Goal: Information Seeking & Learning: Learn about a topic

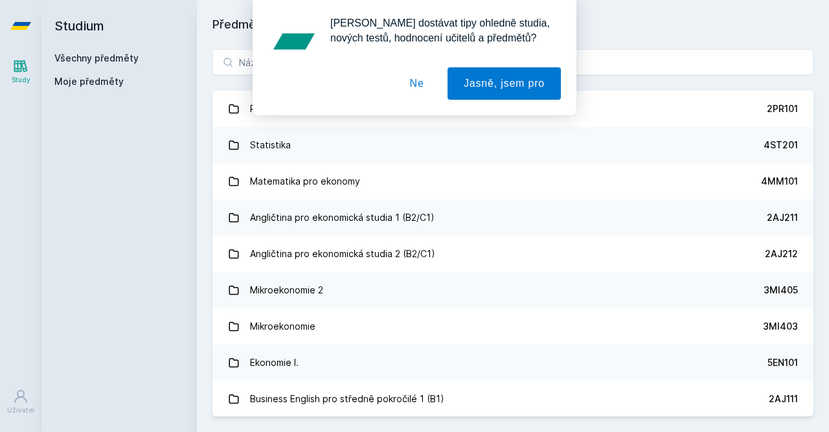
click at [135, 179] on div "Studium Všechny předměty Moje předměty" at bounding box center [118, 216] width 155 height 432
click at [428, 80] on button "Ne" at bounding box center [417, 83] width 47 height 32
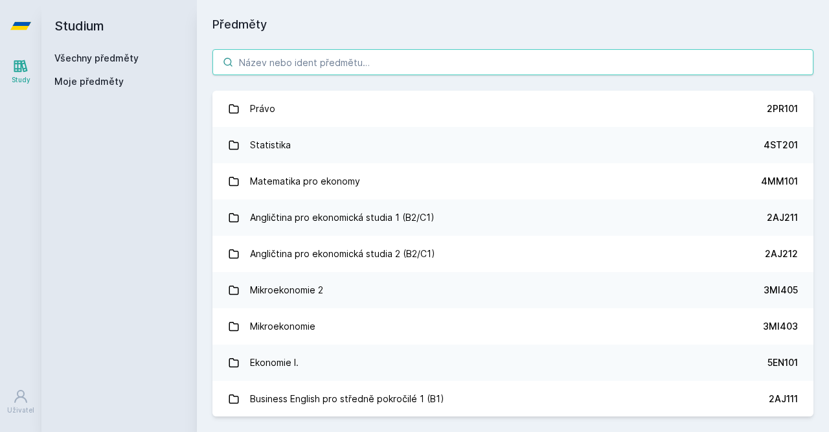
click at [305, 65] on input "search" at bounding box center [512, 62] width 601 height 26
paste input "4ST432"
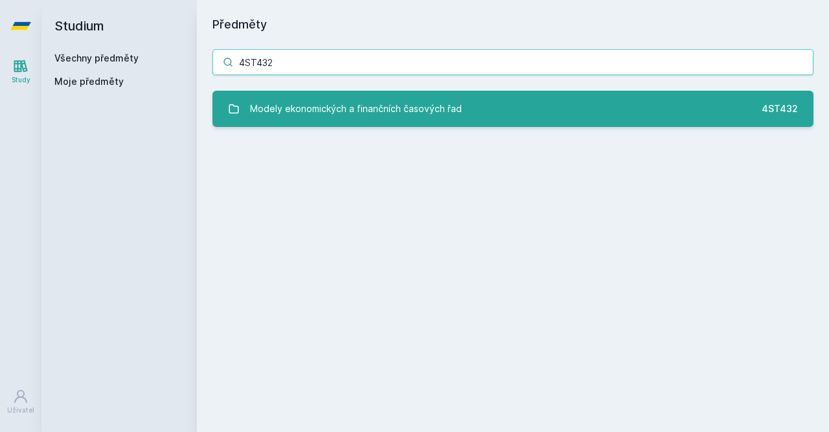
type input "4ST432"
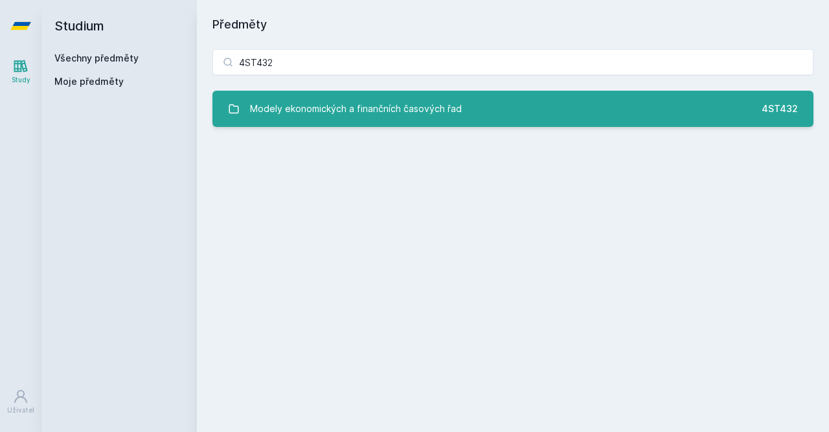
click at [340, 102] on div "Modely ekonomických a finančních časových řad" at bounding box center [356, 109] width 212 height 26
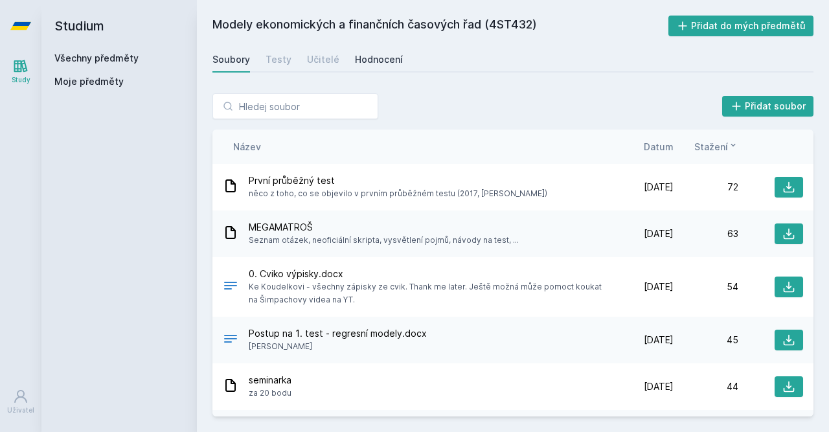
click at [366, 59] on div "Hodnocení" at bounding box center [379, 59] width 48 height 13
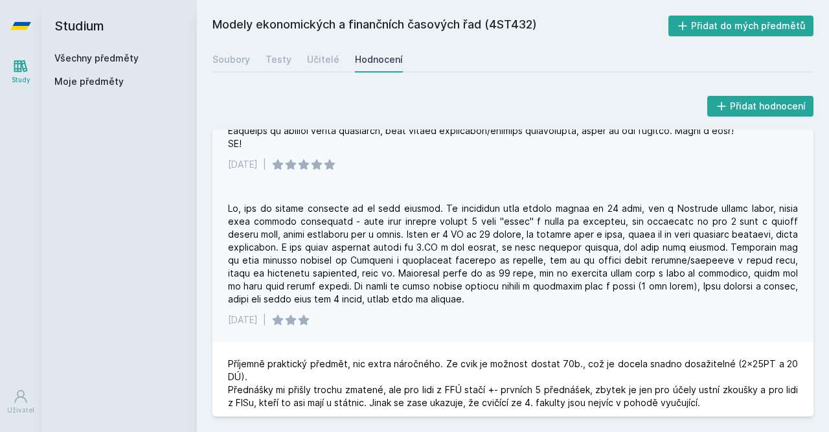
scroll to position [225, 0]
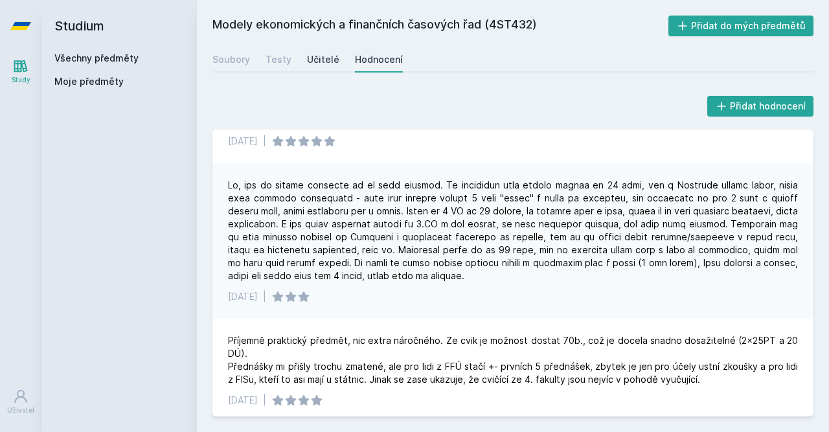
click at [317, 62] on div "Učitelé" at bounding box center [323, 59] width 32 height 13
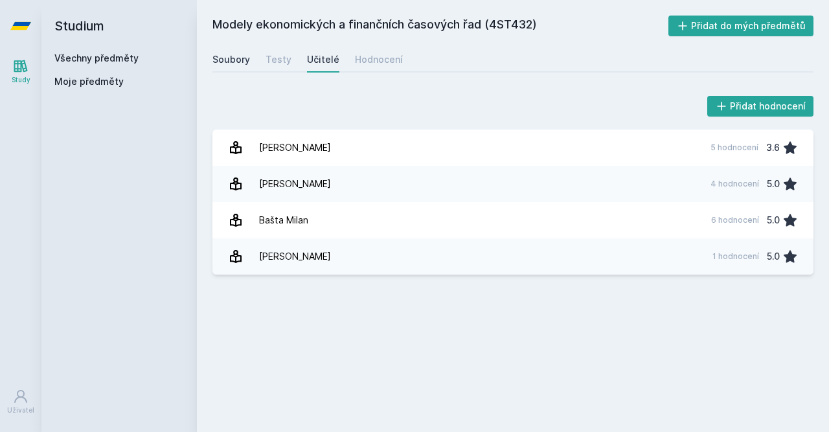
click at [246, 65] on div "Soubory" at bounding box center [231, 59] width 38 height 13
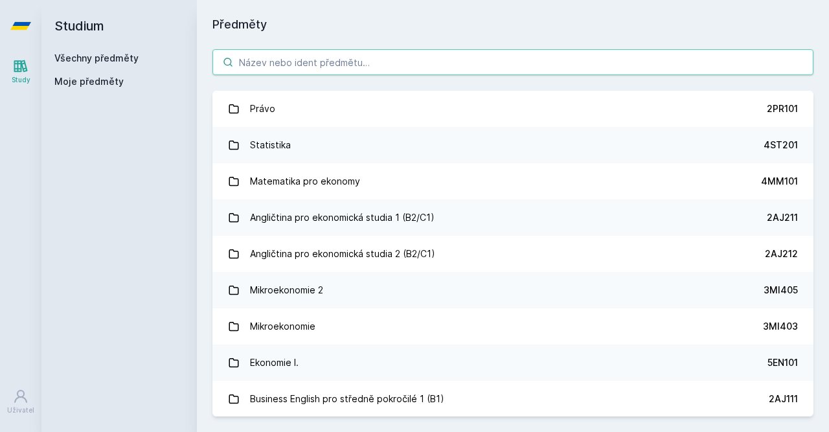
click at [275, 65] on input "search" at bounding box center [512, 62] width 601 height 26
paste input "3MI411"
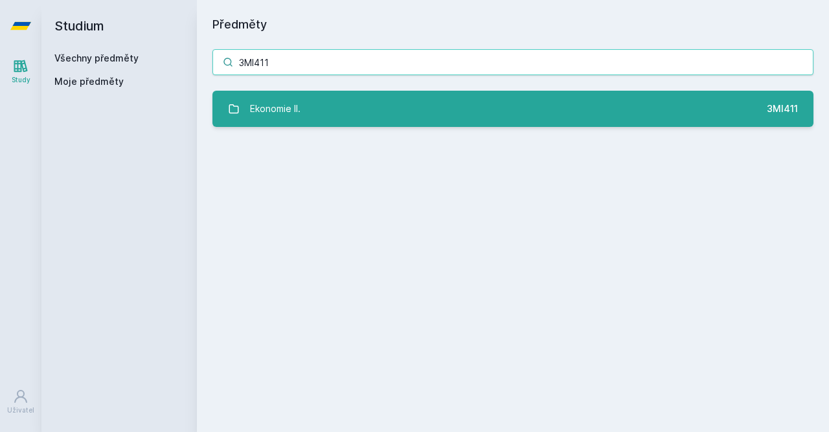
type input "3MI411"
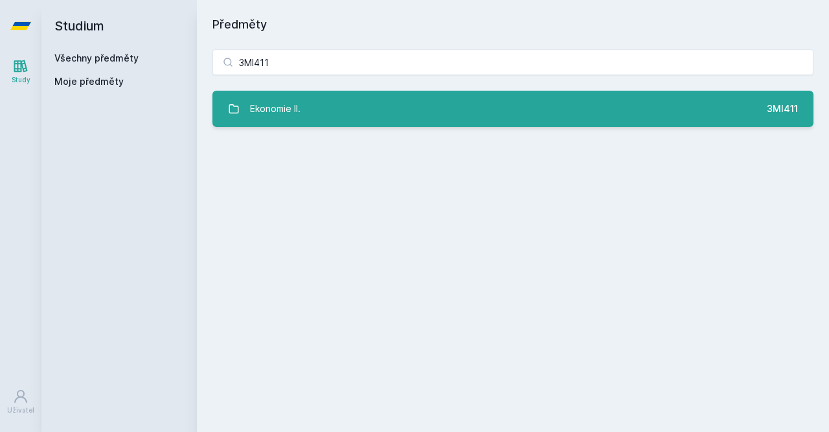
click at [302, 108] on link "Ekonomie II. 3MI411" at bounding box center [512, 109] width 601 height 36
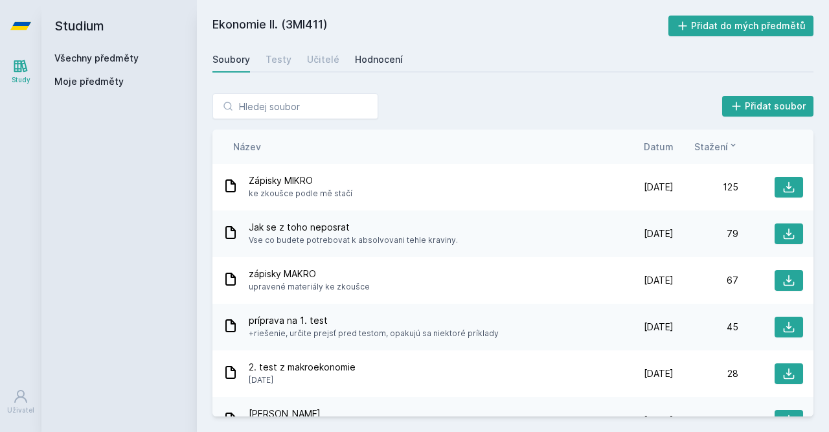
click at [355, 60] on div "Hodnocení" at bounding box center [379, 59] width 48 height 13
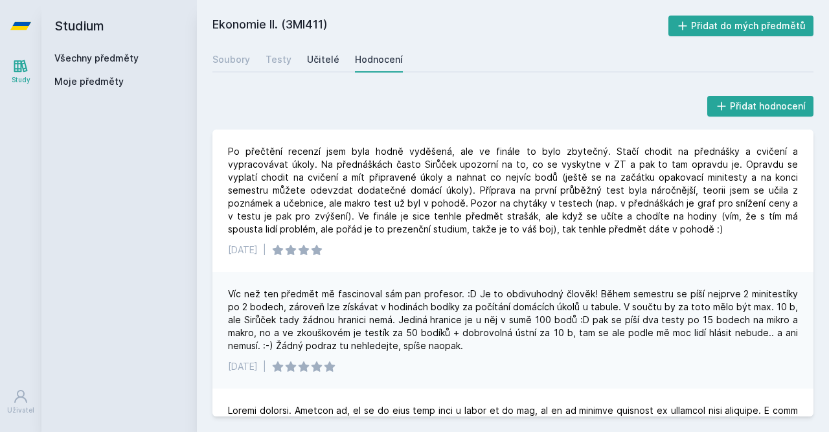
click at [317, 64] on div "Učitelé" at bounding box center [323, 59] width 32 height 13
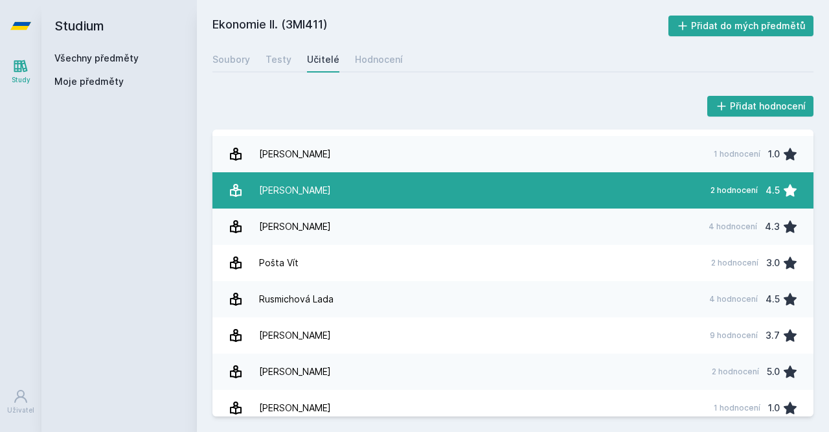
scroll to position [111, 0]
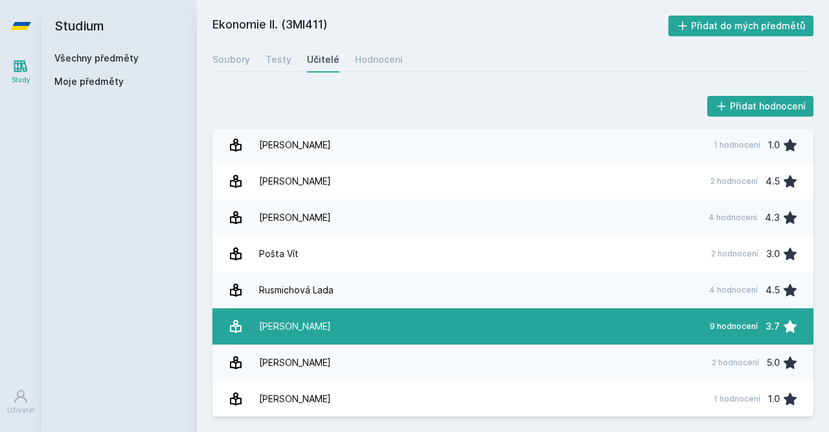
click at [343, 326] on link "[PERSON_NAME] 9 hodnocení 3.7" at bounding box center [512, 326] width 601 height 36
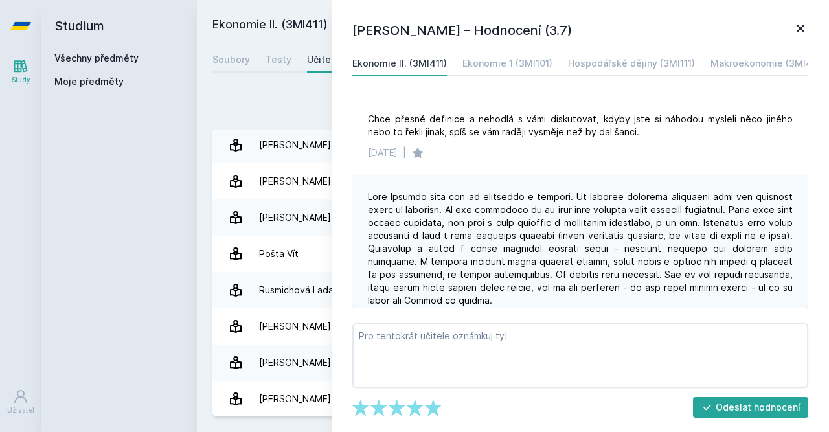
click at [800, 28] on icon at bounding box center [801, 29] width 8 height 8
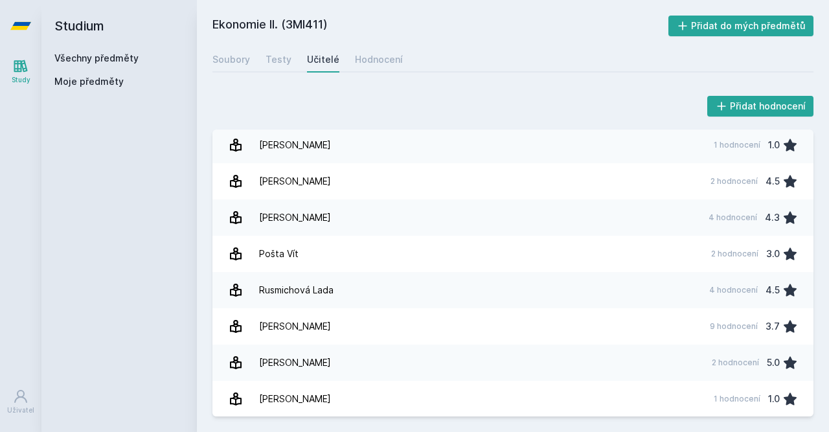
click at [98, 57] on link "Všechny předměty" at bounding box center [96, 57] width 84 height 11
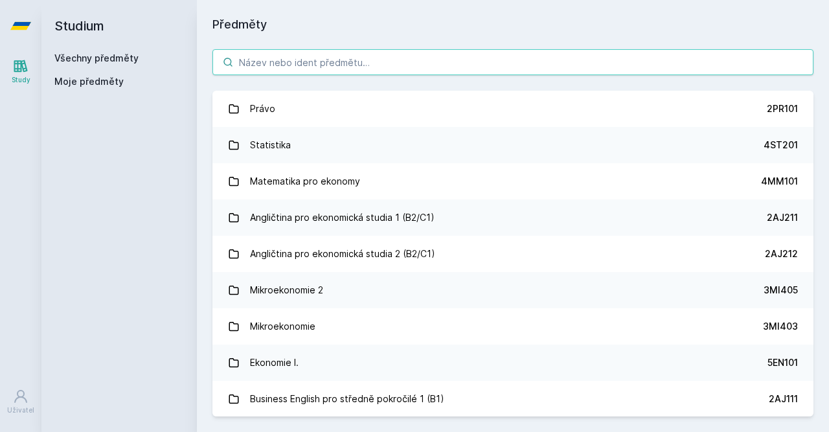
click at [284, 65] on input "search" at bounding box center [512, 62] width 601 height 26
paste input "1FP402"
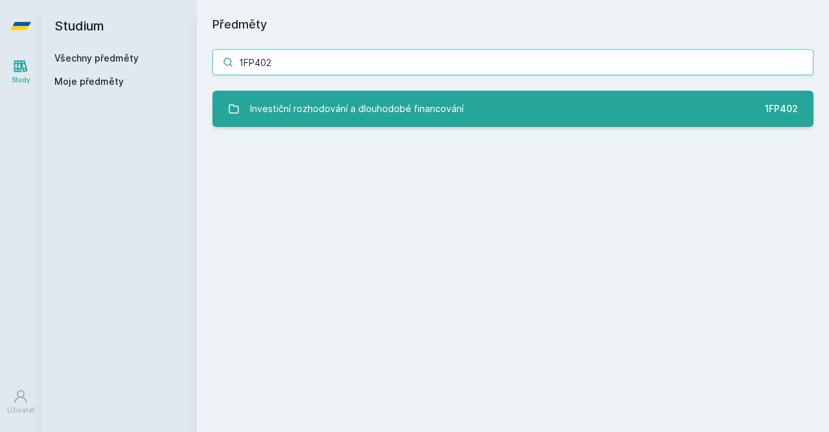
type input "1FP402"
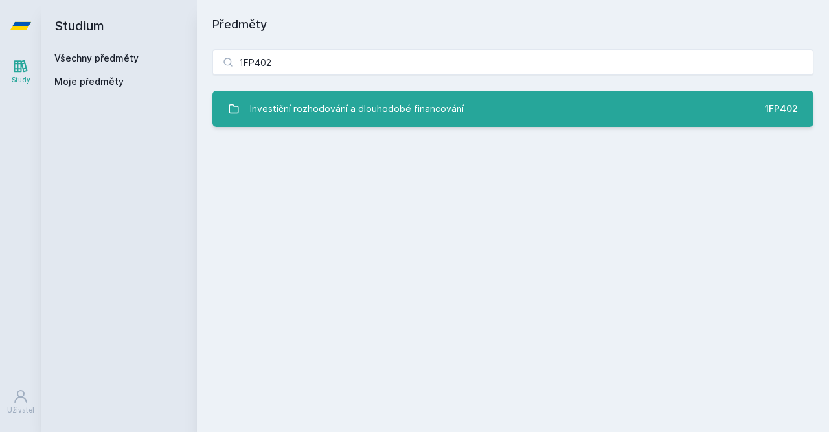
click at [434, 107] on div "Investiční rozhodování a dlouhodobé financování" at bounding box center [357, 109] width 214 height 26
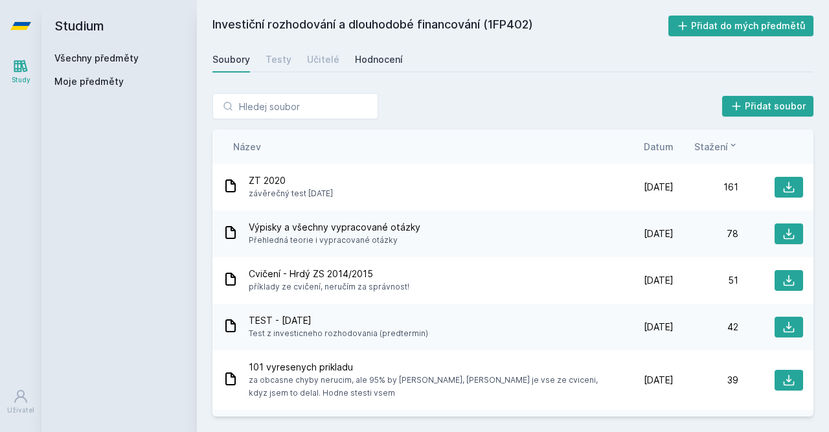
click at [389, 60] on div "Hodnocení" at bounding box center [379, 59] width 48 height 13
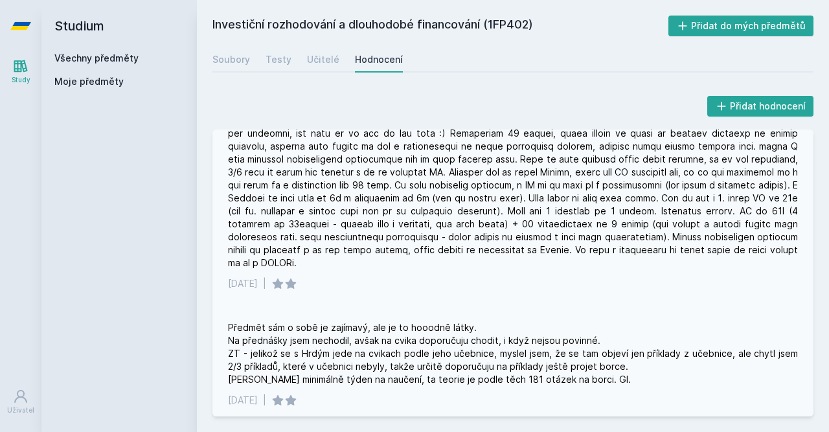
scroll to position [75, 0]
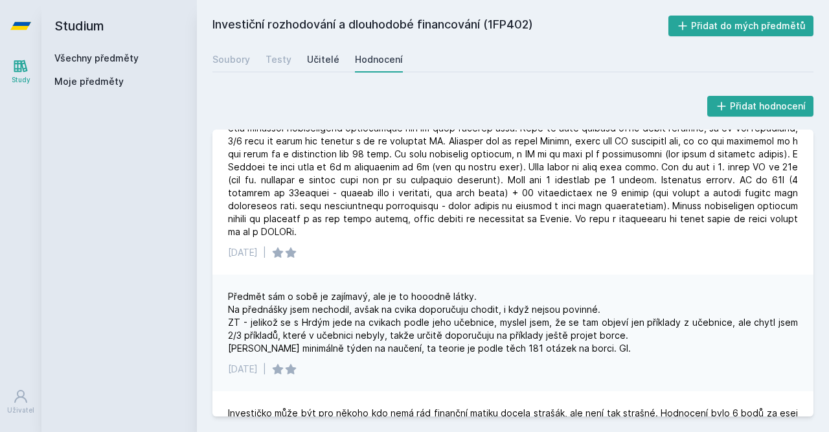
click at [314, 54] on div "Učitelé" at bounding box center [323, 59] width 32 height 13
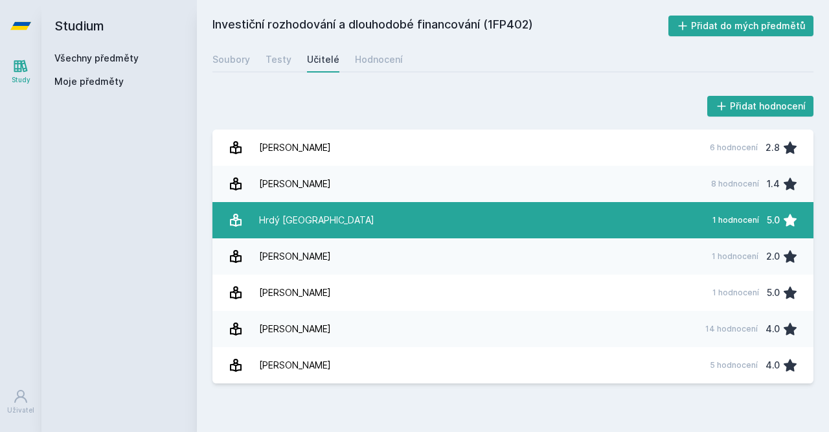
click at [315, 234] on link "Hrdý [GEOGRAPHIC_DATA] 1 hodnocení 5.0" at bounding box center [512, 220] width 601 height 36
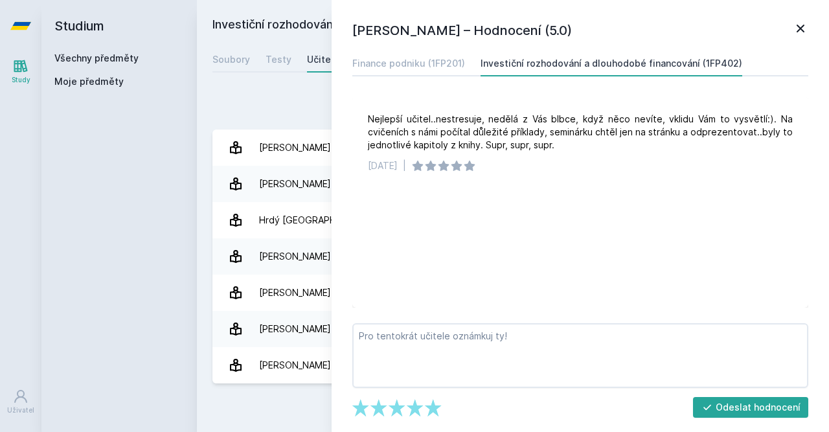
click at [177, 204] on div "Studium Všechny předměty Moje předměty" at bounding box center [118, 216] width 155 height 432
click at [801, 32] on icon at bounding box center [801, 29] width 16 height 16
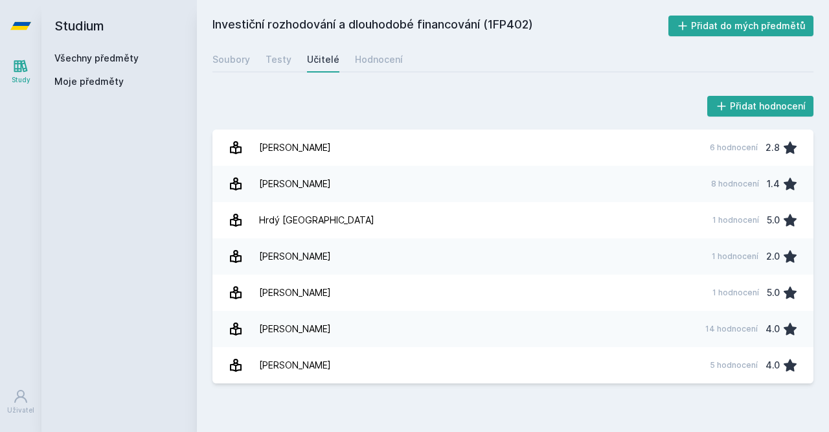
click at [122, 57] on link "Všechny předměty" at bounding box center [96, 57] width 84 height 11
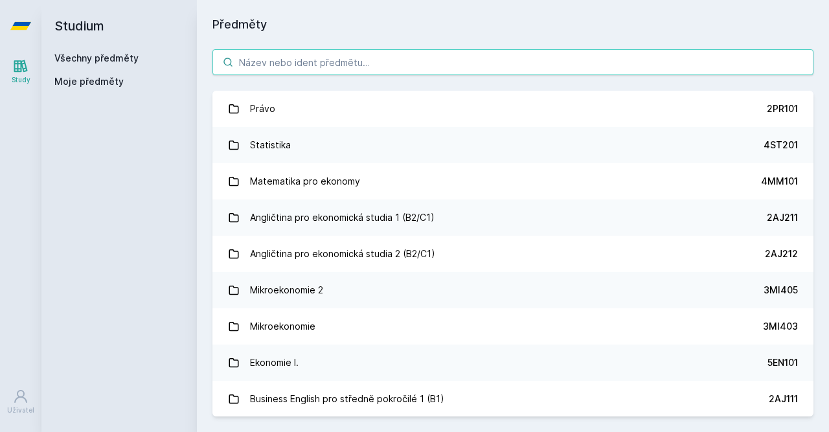
click at [285, 67] on input "search" at bounding box center [512, 62] width 601 height 26
paste input "1BP404"
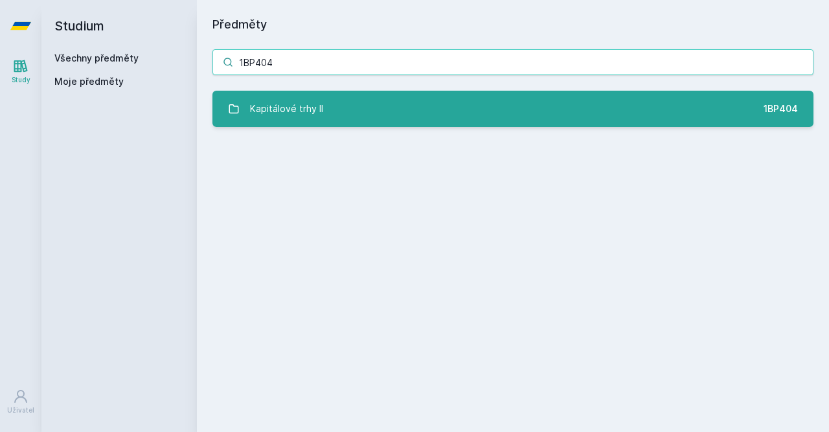
type input "1BP404"
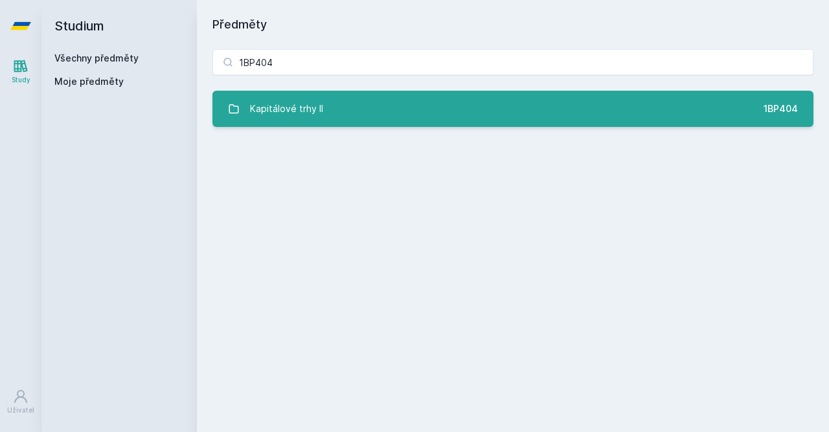
click at [297, 104] on div "Kapitálové trhy II" at bounding box center [286, 109] width 73 height 26
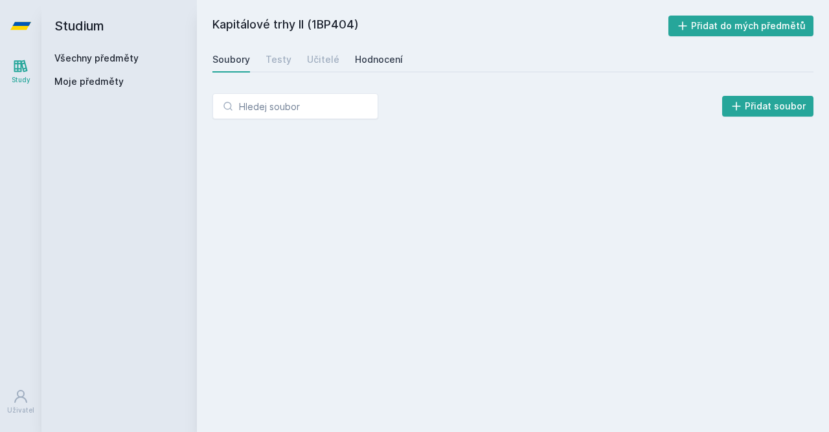
click at [373, 63] on div "Hodnocení" at bounding box center [379, 59] width 48 height 13
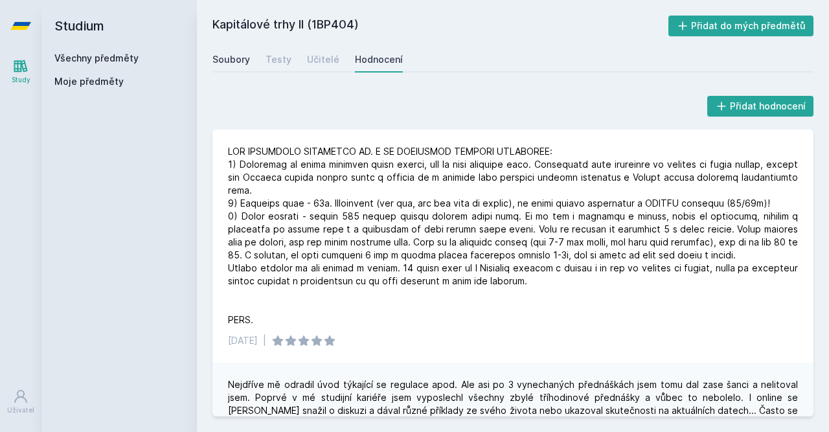
click at [244, 59] on div "Soubory" at bounding box center [231, 59] width 38 height 13
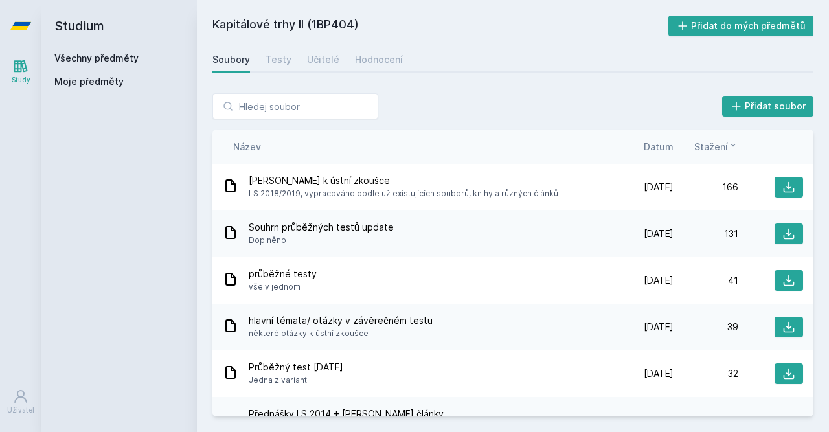
click at [85, 54] on link "Všechny předměty" at bounding box center [96, 57] width 84 height 11
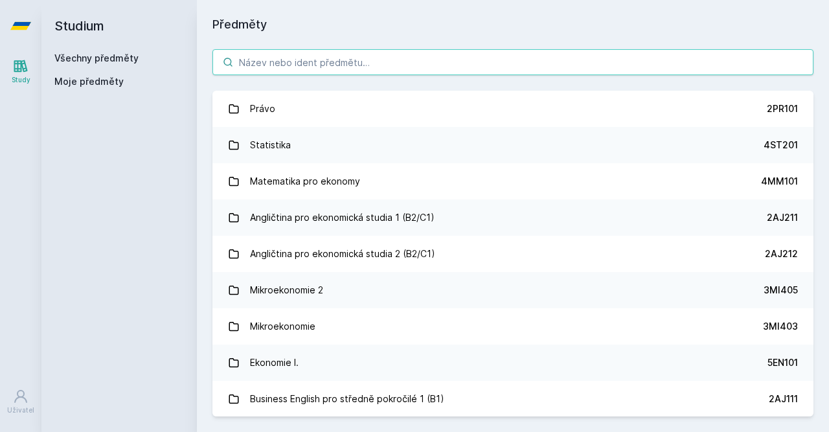
click at [372, 63] on input "search" at bounding box center [512, 62] width 601 height 26
paste input "1VF420"
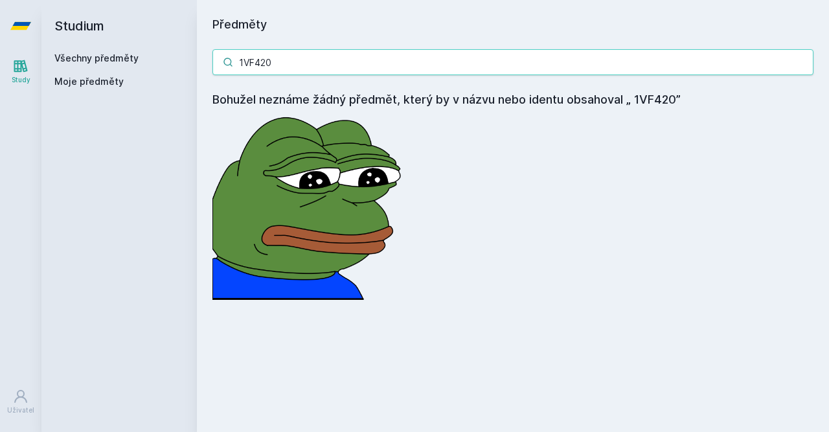
drag, startPoint x: 282, startPoint y: 61, endPoint x: 255, endPoint y: 62, distance: 27.9
click at [255, 62] on input "1VF420" at bounding box center [512, 62] width 601 height 26
drag, startPoint x: 293, startPoint y: 65, endPoint x: 173, endPoint y: 65, distance: 120.5
click at [212, 65] on input "1fp402" at bounding box center [512, 62] width 601 height 26
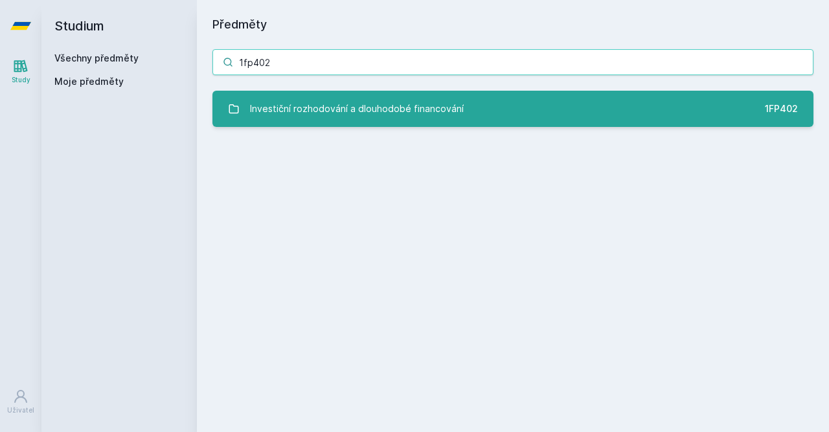
type input "1fp402"
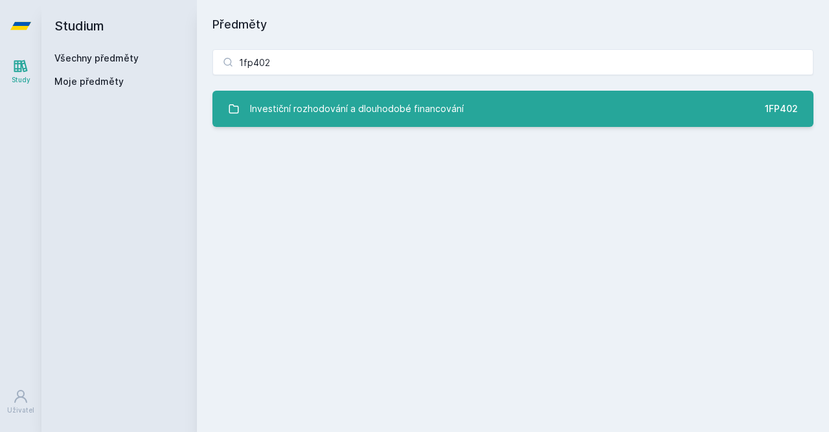
click at [318, 115] on div "Investiční rozhodování a dlouhodobé financování" at bounding box center [357, 109] width 214 height 26
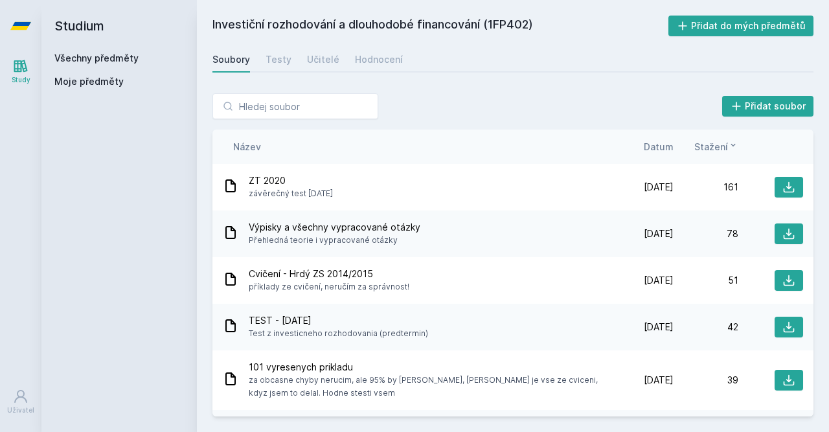
click at [374, 43] on div "Investiční rozhodování a dlouhodobé financování (1FP402) Přidat do mých předmět…" at bounding box center [512, 216] width 601 height 401
click at [369, 56] on div "Hodnocení" at bounding box center [379, 59] width 48 height 13
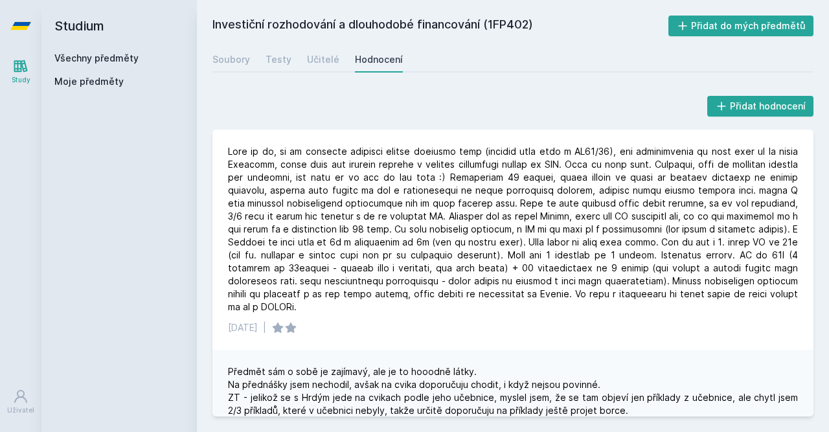
click at [115, 62] on link "Všechny předměty" at bounding box center [96, 57] width 84 height 11
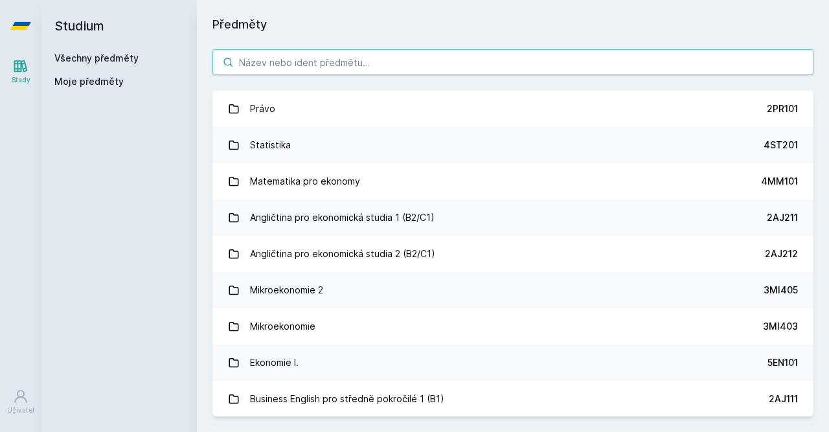
drag, startPoint x: 290, startPoint y: 65, endPoint x: 277, endPoint y: 67, distance: 12.6
click at [288, 65] on input "search" at bounding box center [512, 62] width 601 height 26
paste input "4ST432"
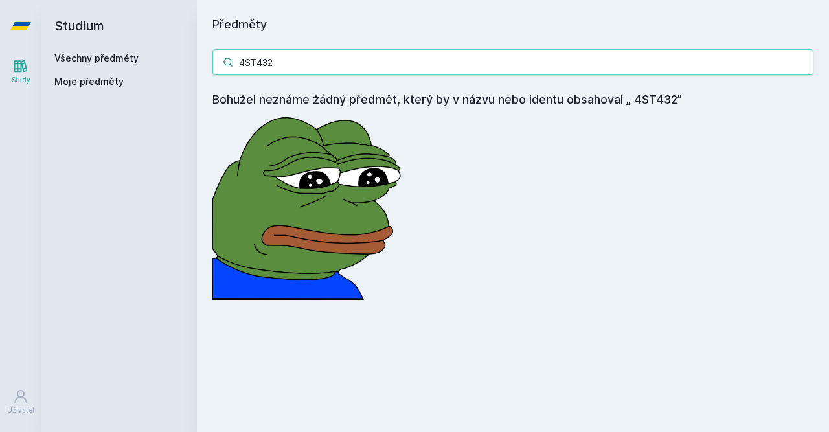
click at [249, 58] on input "4ST432" at bounding box center [512, 62] width 601 height 26
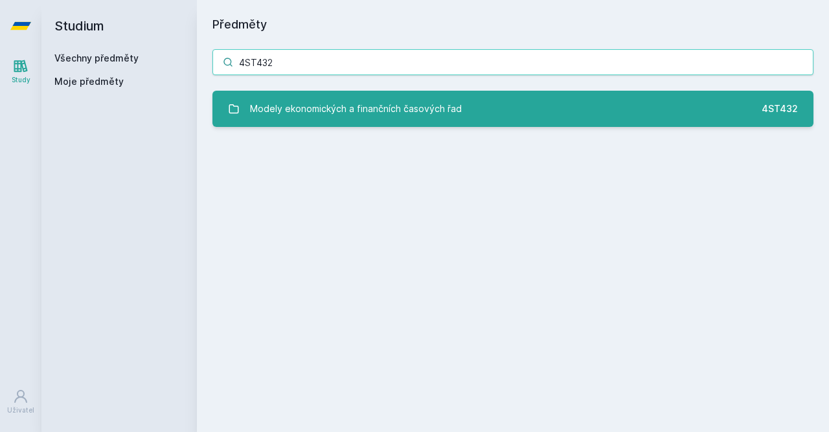
type input "4ST432"
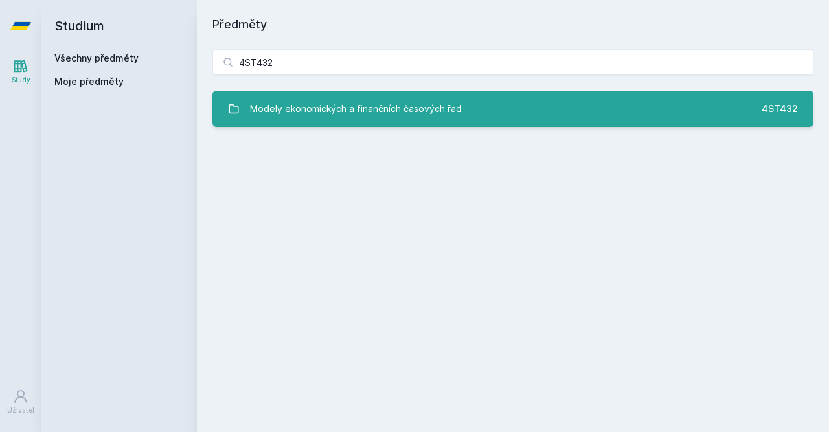
click at [312, 105] on div "Modely ekonomických a finančních časových řad" at bounding box center [356, 109] width 212 height 26
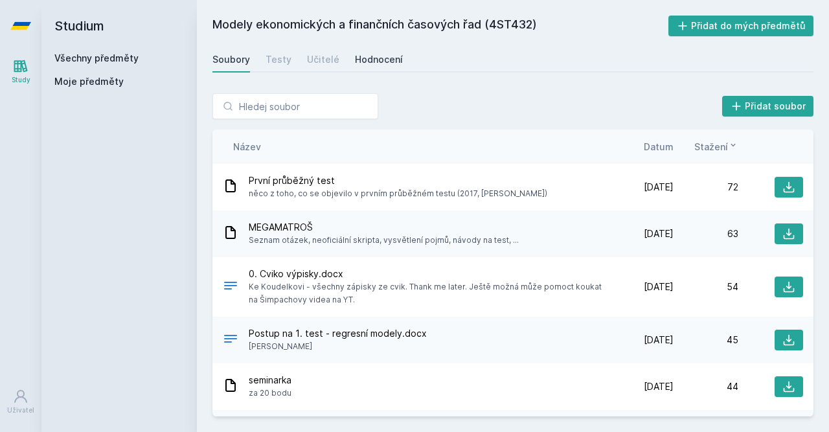
click at [365, 51] on link "Hodnocení" at bounding box center [379, 60] width 48 height 26
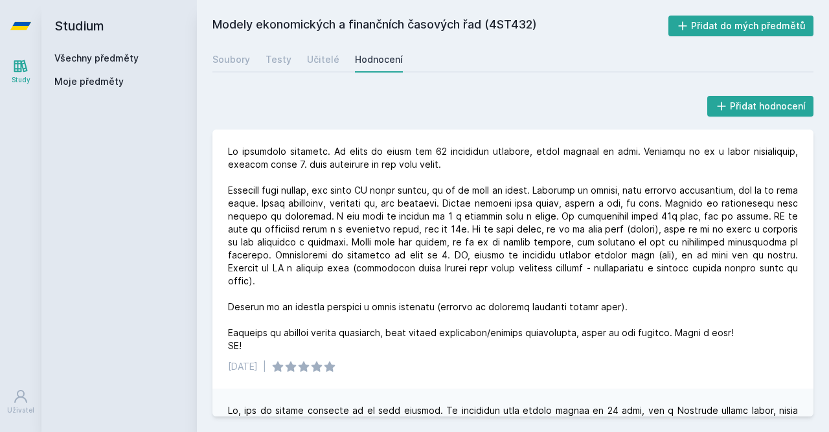
click at [99, 54] on link "Všechny předměty" at bounding box center [96, 57] width 84 height 11
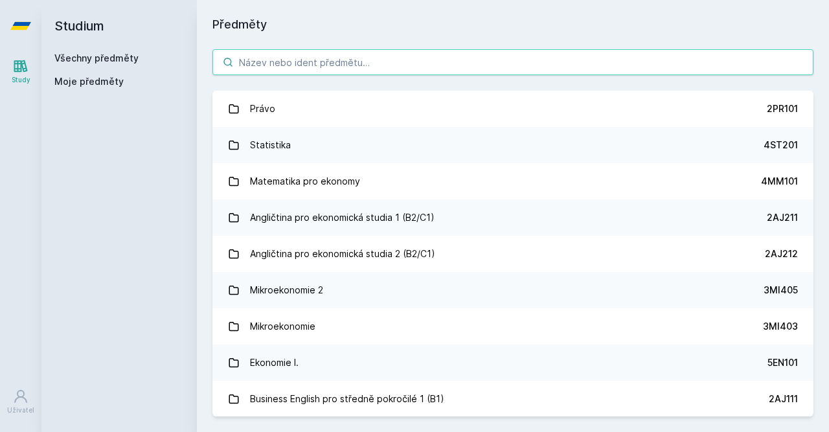
click at [308, 67] on input "search" at bounding box center [512, 62] width 601 height 26
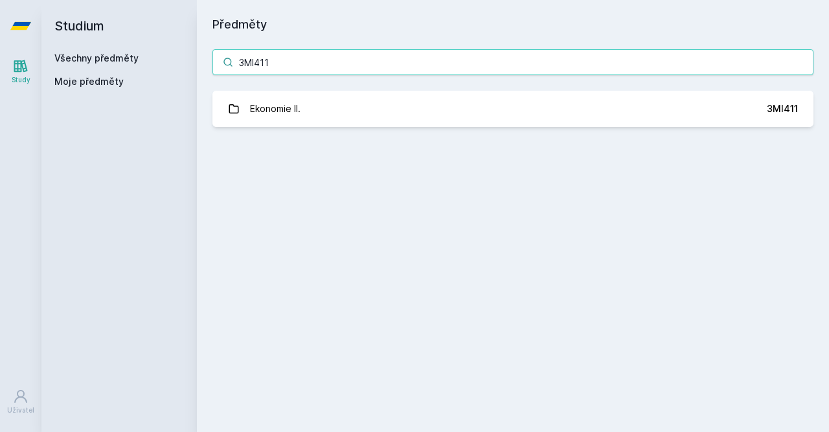
type input "3MI411"
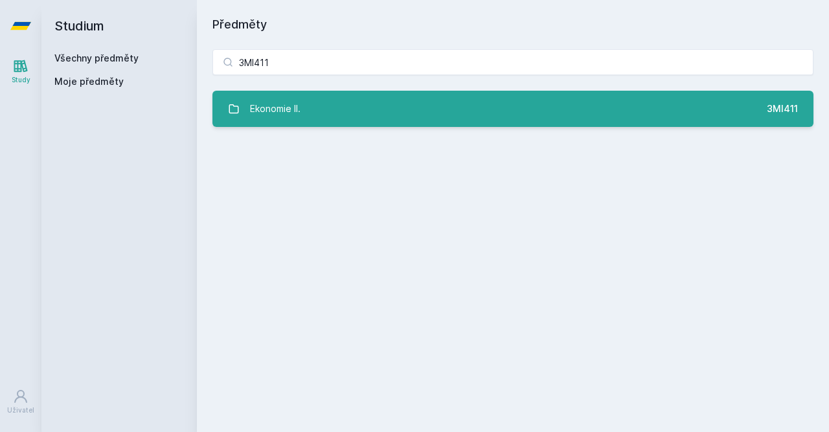
click at [298, 114] on div "Ekonomie II." at bounding box center [275, 109] width 51 height 26
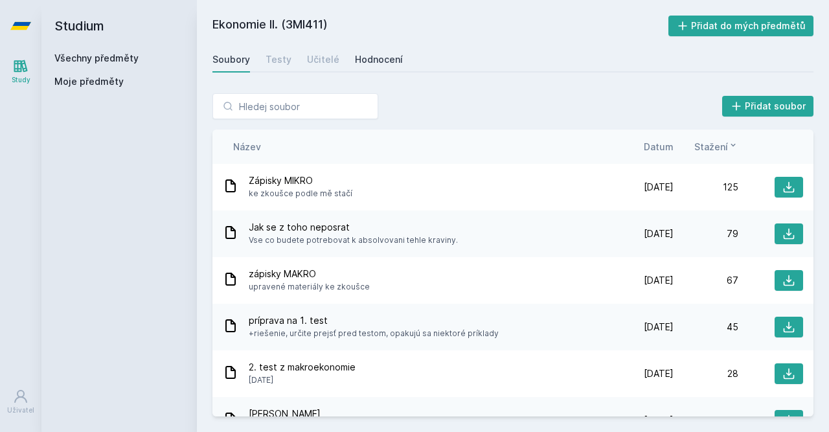
click at [380, 60] on div "Hodnocení" at bounding box center [379, 59] width 48 height 13
